Goal: Information Seeking & Learning: Learn about a topic

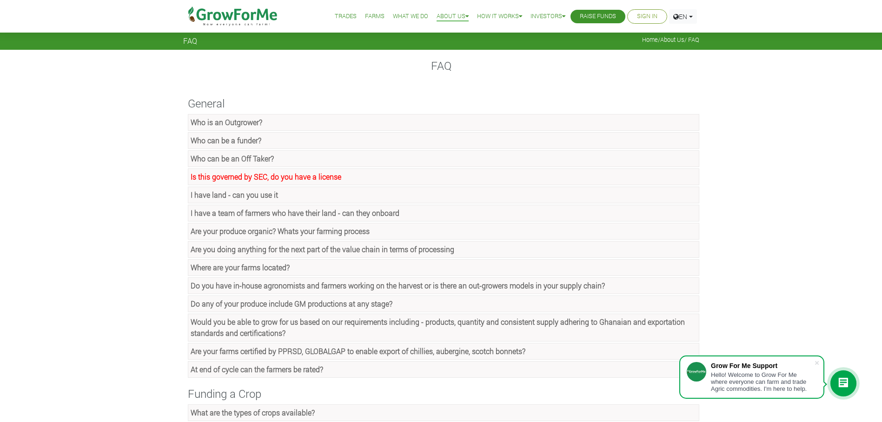
click at [343, 16] on link "Trades" at bounding box center [346, 17] width 22 height 10
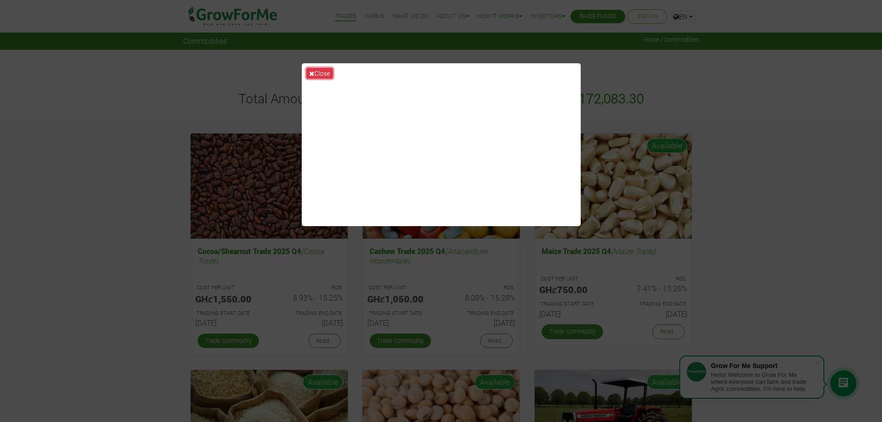
click at [316, 74] on button "Close" at bounding box center [319, 73] width 26 height 11
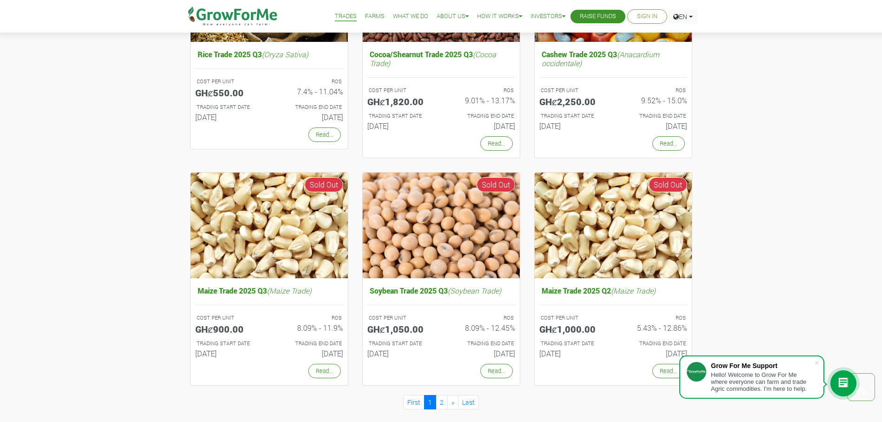
scroll to position [883, 0]
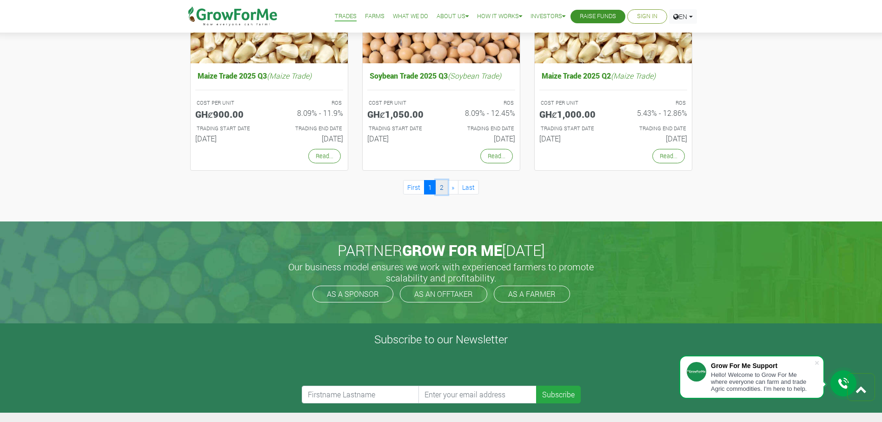
click at [442, 185] on link "2" at bounding box center [442, 187] width 12 height 14
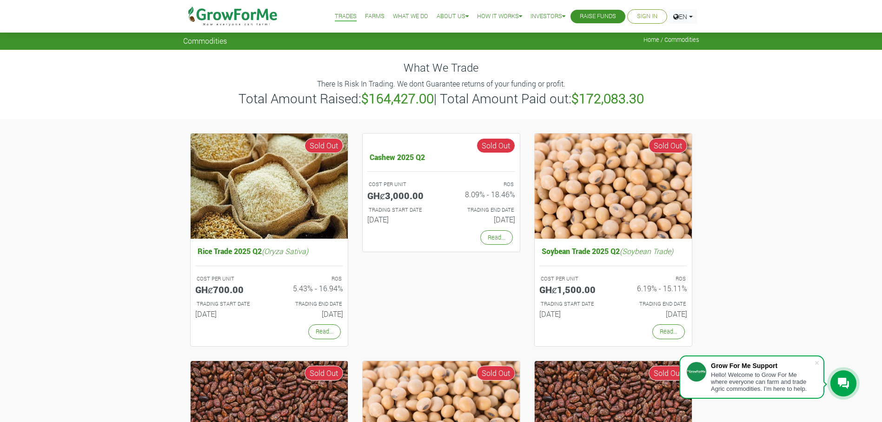
click at [371, 16] on link "Farms" at bounding box center [375, 17] width 20 height 10
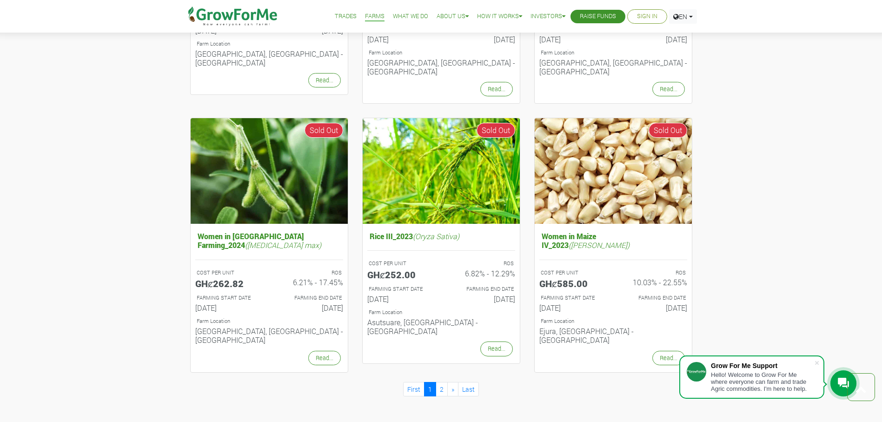
scroll to position [837, 0]
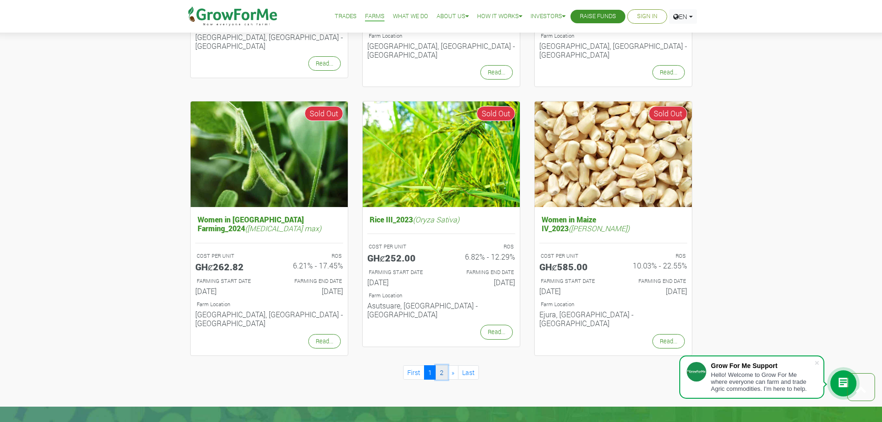
click at [440, 365] on link "2" at bounding box center [442, 372] width 12 height 14
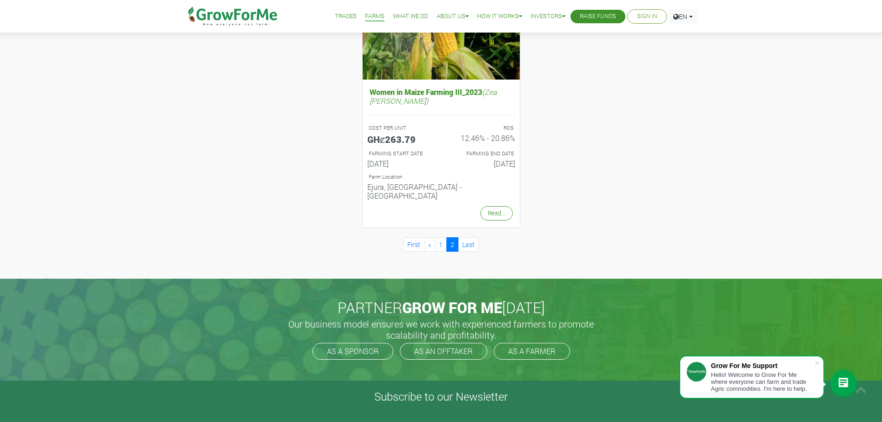
scroll to position [465, 0]
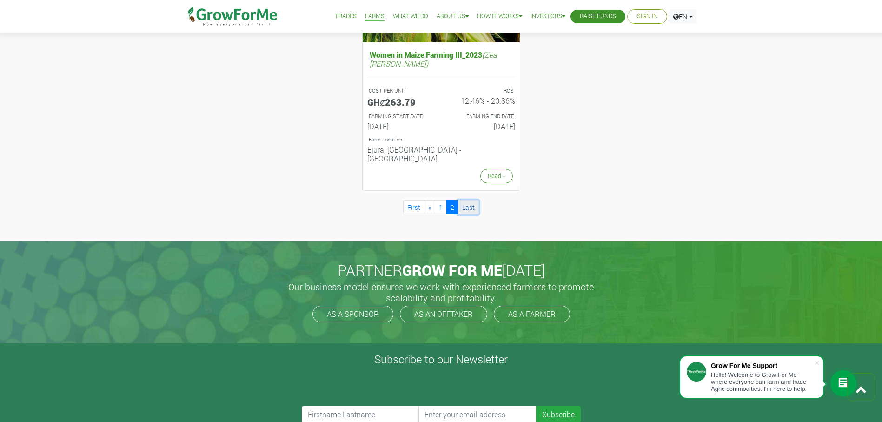
click at [471, 200] on link "Last" at bounding box center [468, 207] width 21 height 14
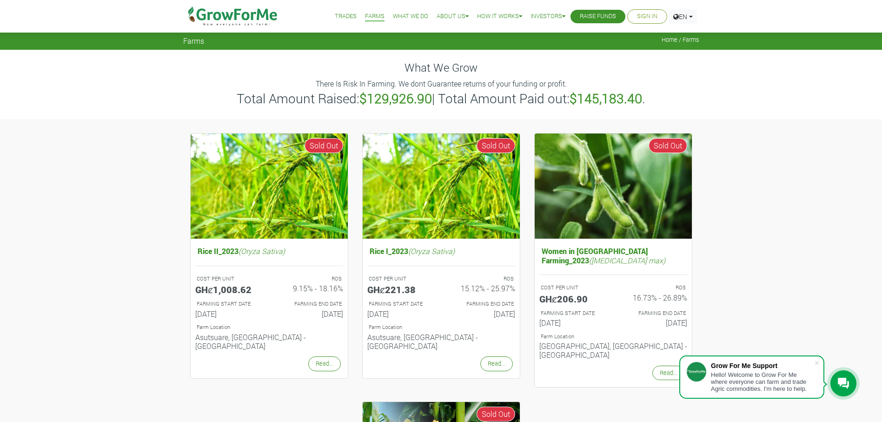
click at [335, 15] on link "Trades" at bounding box center [346, 17] width 22 height 10
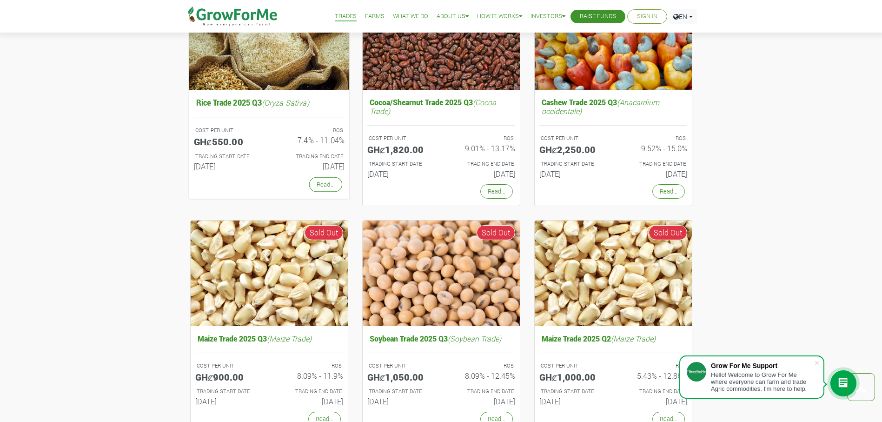
scroll to position [604, 0]
